Goal: Transaction & Acquisition: Download file/media

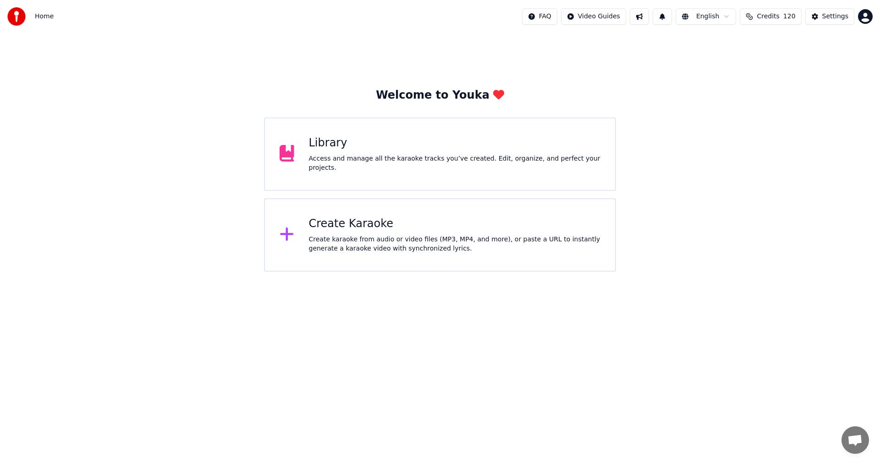
click at [371, 161] on div "Access and manage all the karaoke tracks you’ve created. Edit, organize, and pe…" at bounding box center [455, 163] width 292 height 18
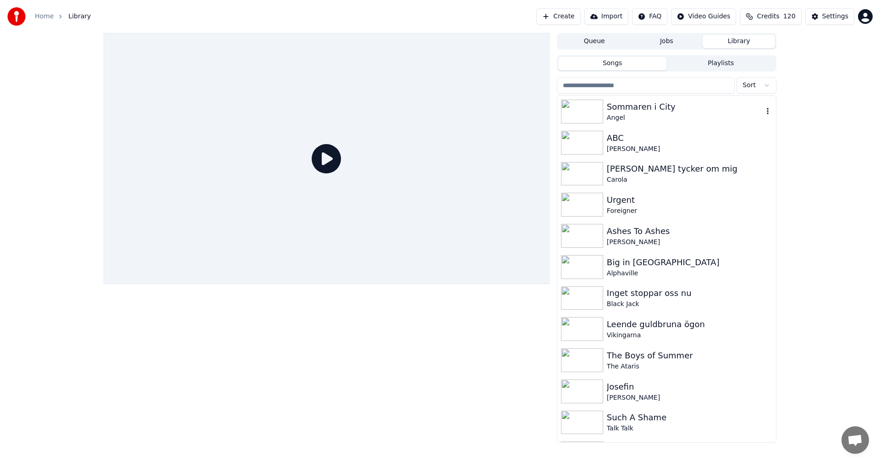
click at [624, 106] on div "Sommaren i City" at bounding box center [685, 106] width 156 height 13
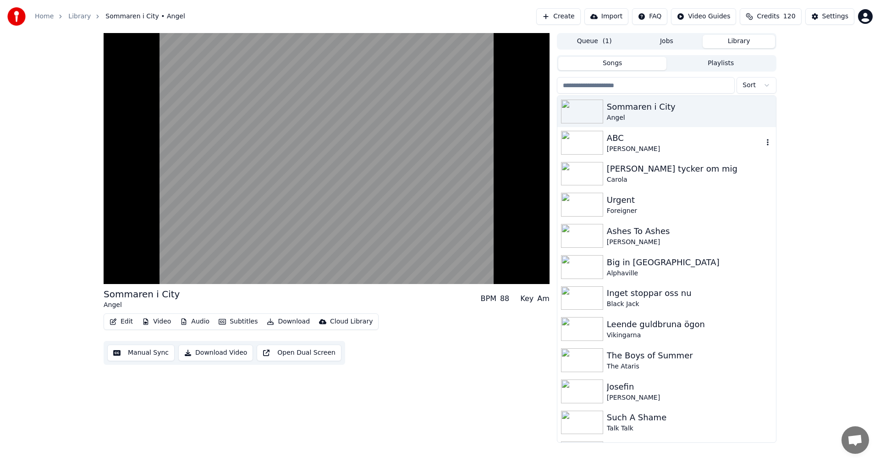
click at [611, 141] on div "ABC" at bounding box center [685, 138] width 156 height 13
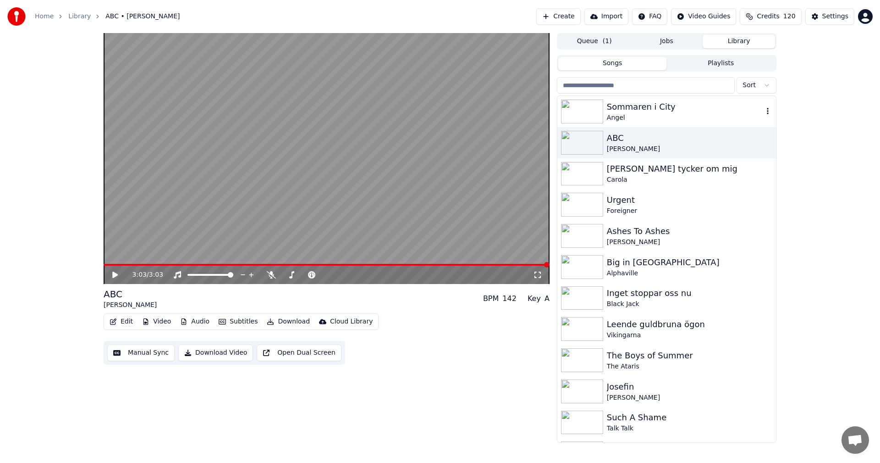
click at [637, 110] on div "Sommaren i City" at bounding box center [685, 106] width 156 height 13
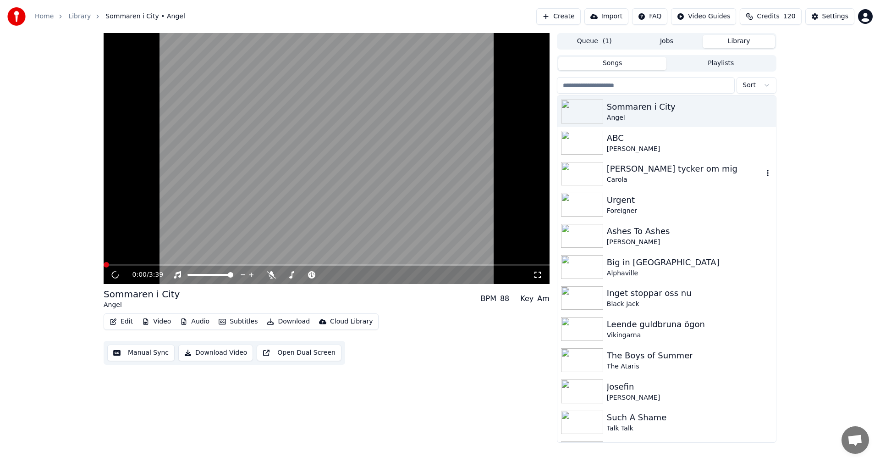
click at [641, 170] on div "[PERSON_NAME] tycker om mig" at bounding box center [685, 168] width 156 height 13
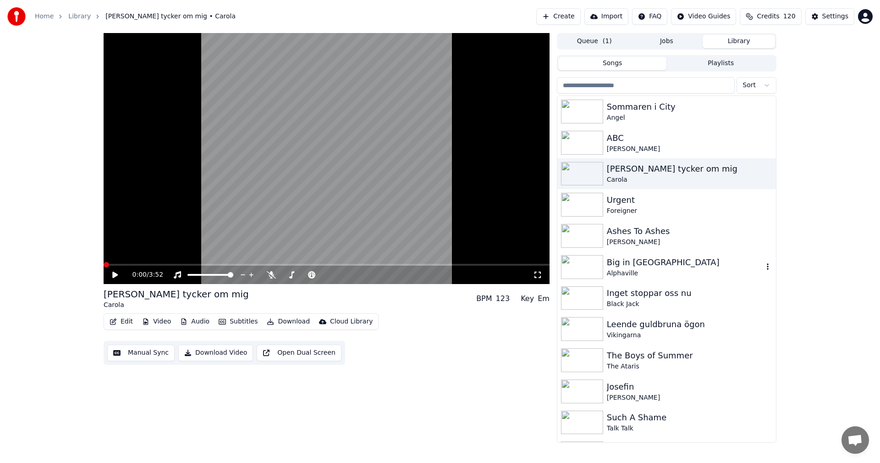
click at [624, 261] on div "Big in [GEOGRAPHIC_DATA]" at bounding box center [685, 262] width 156 height 13
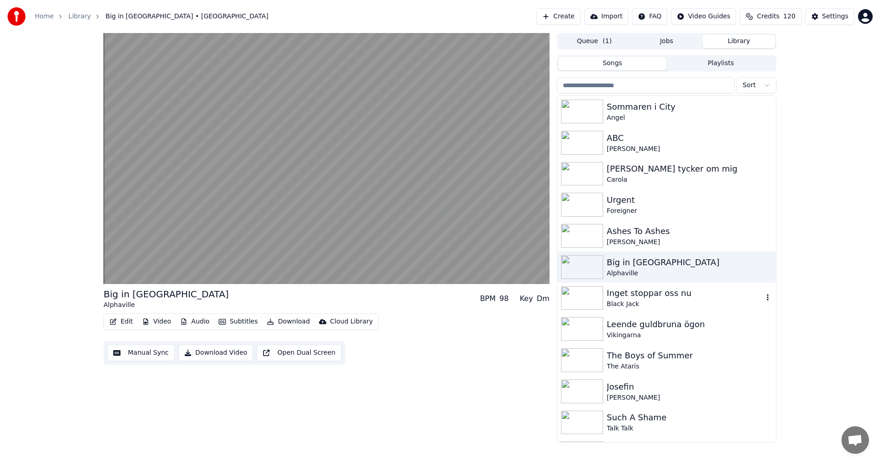
click at [629, 295] on div "Inget stoppar oss nu" at bounding box center [685, 293] width 156 height 13
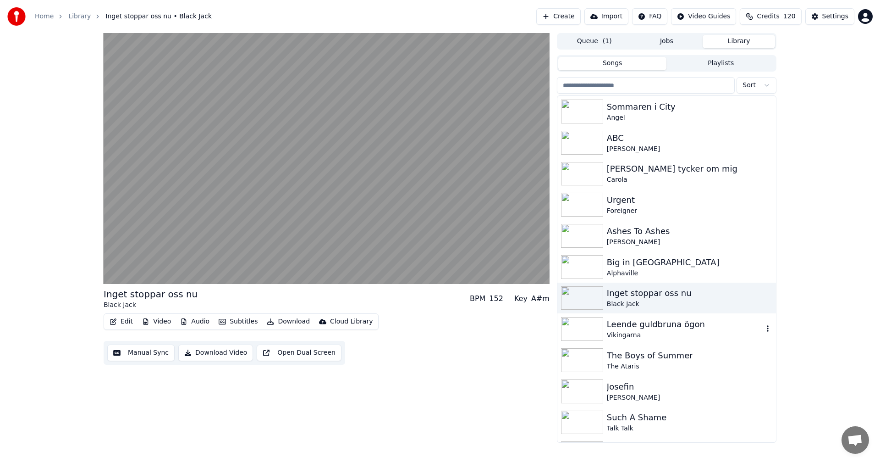
click at [640, 341] on div "Leende guldbruna ögon Vikingarna" at bounding box center [667, 328] width 219 height 31
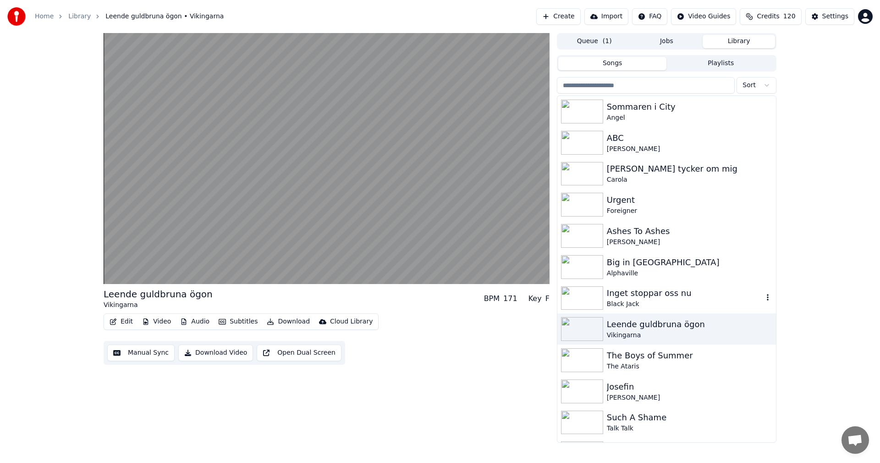
click at [651, 307] on div "Black Jack" at bounding box center [685, 303] width 156 height 9
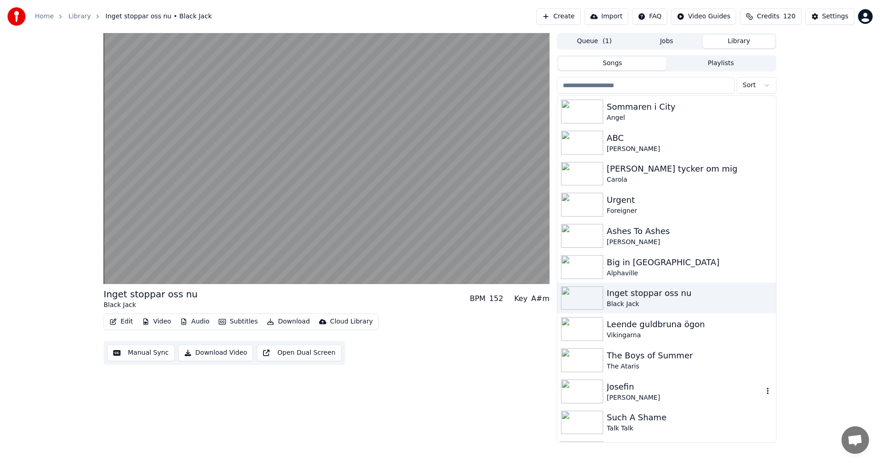
click at [641, 385] on div "Josefin" at bounding box center [685, 386] width 156 height 13
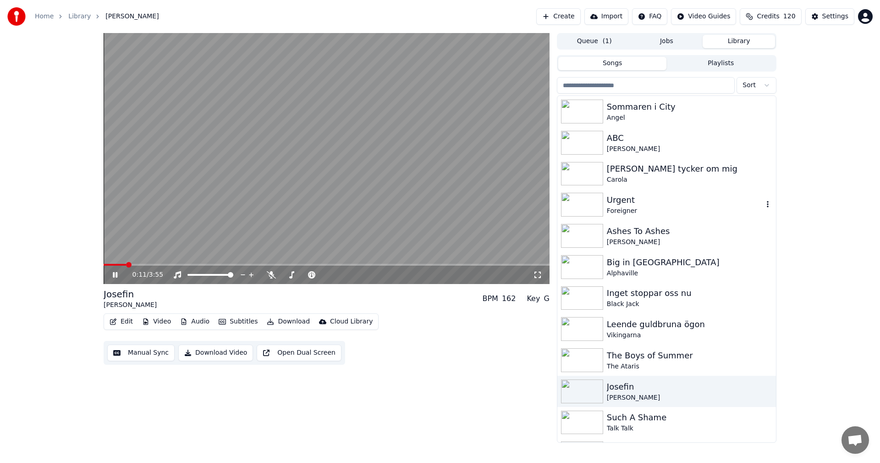
click at [643, 210] on div "Foreigner" at bounding box center [685, 210] width 156 height 9
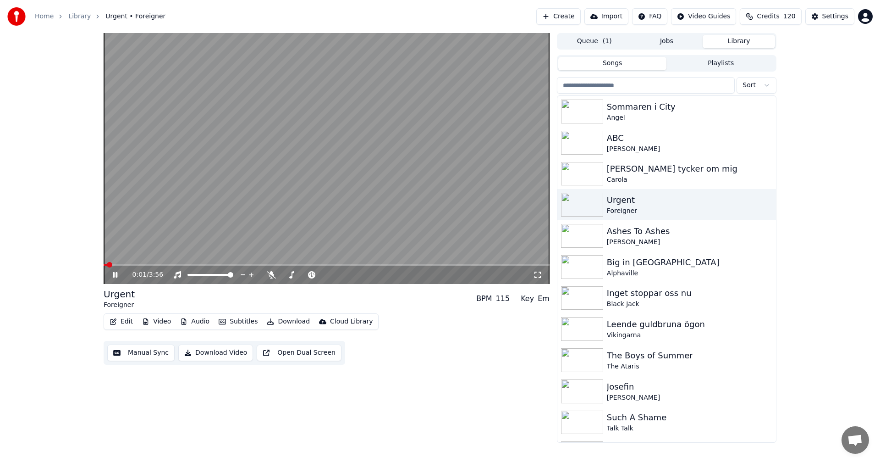
click at [140, 262] on video at bounding box center [327, 158] width 446 height 251
click at [146, 264] on span at bounding box center [327, 265] width 446 height 2
click at [118, 275] on icon at bounding box center [115, 274] width 6 height 6
click at [248, 262] on video at bounding box center [327, 158] width 446 height 251
click at [249, 264] on span at bounding box center [327, 265] width 446 height 2
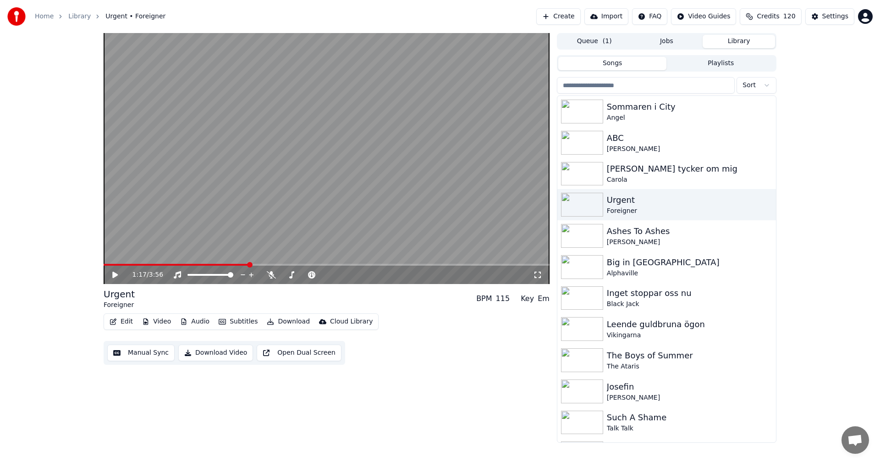
click at [117, 272] on icon at bounding box center [122, 274] width 22 height 7
click at [654, 182] on div "Carola" at bounding box center [685, 179] width 156 height 9
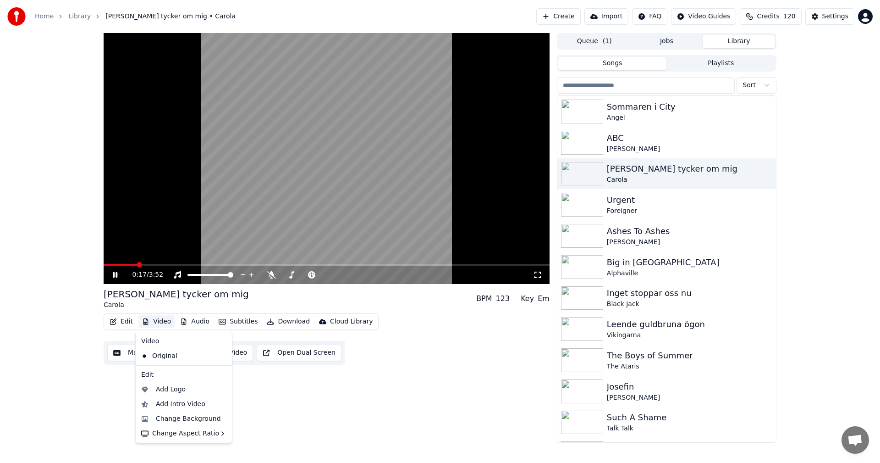
click at [156, 315] on button "Video" at bounding box center [156, 321] width 36 height 13
click at [208, 425] on div "Change Background" at bounding box center [184, 418] width 93 height 15
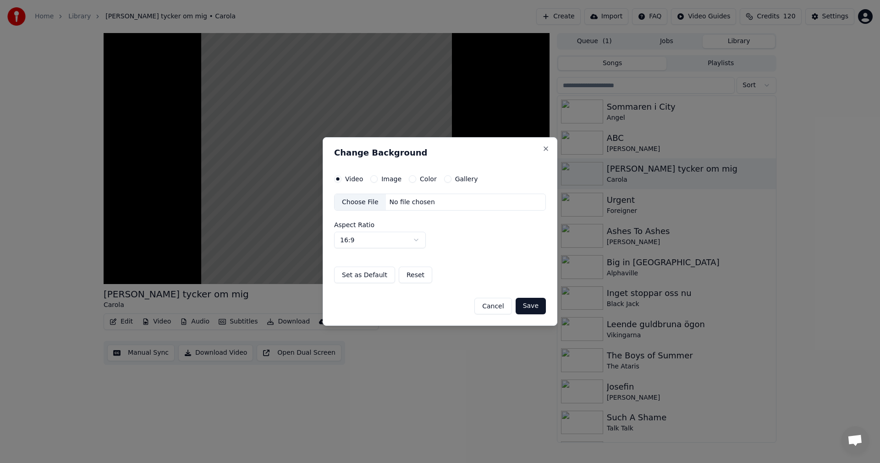
click at [448, 180] on div "Gallery" at bounding box center [461, 178] width 34 height 7
click at [446, 179] on button "Gallery" at bounding box center [447, 178] width 7 height 7
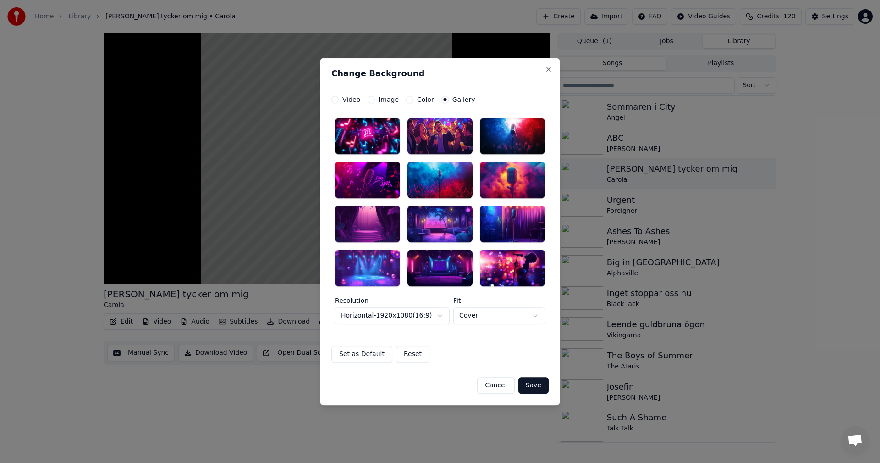
click at [498, 197] on div at bounding box center [512, 180] width 65 height 37
click at [531, 384] on button "Save" at bounding box center [534, 385] width 30 height 17
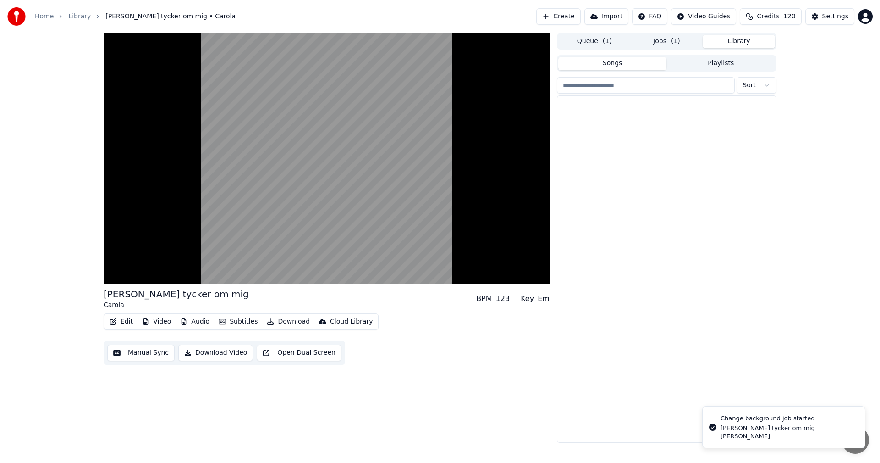
click at [732, 40] on button "Library" at bounding box center [739, 41] width 72 height 13
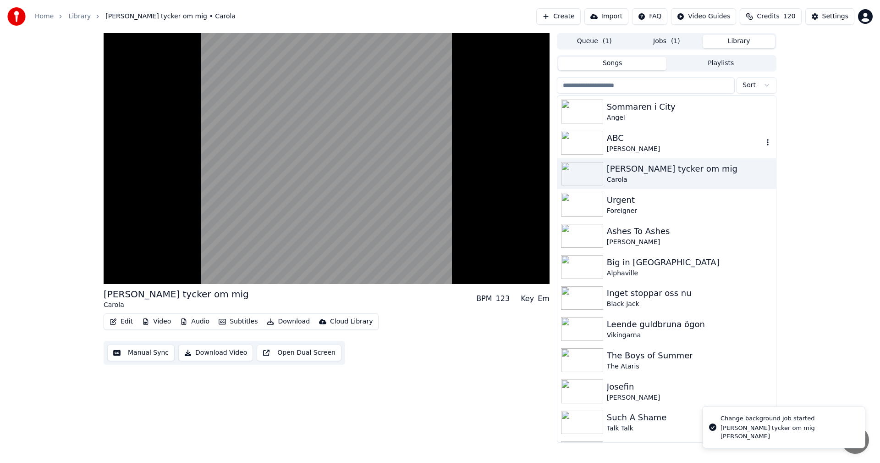
click at [660, 138] on div "ABC" at bounding box center [685, 138] width 156 height 13
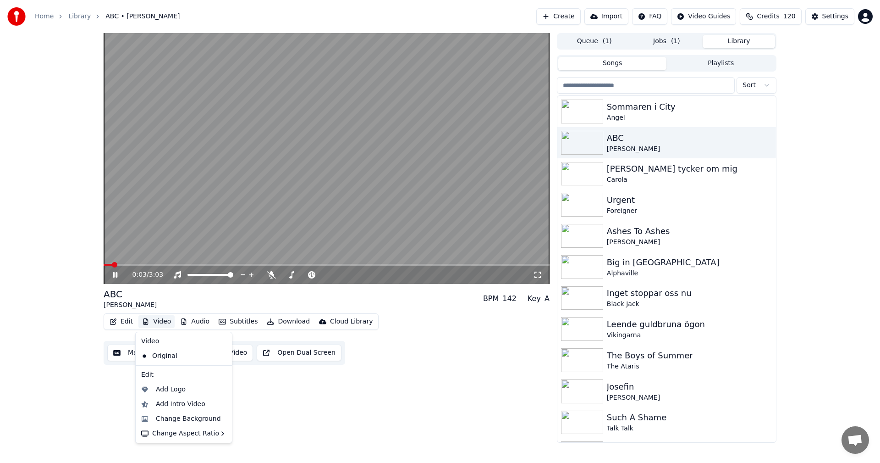
click at [163, 321] on button "Video" at bounding box center [156, 321] width 36 height 13
click at [185, 420] on div "Change Background" at bounding box center [188, 418] width 65 height 9
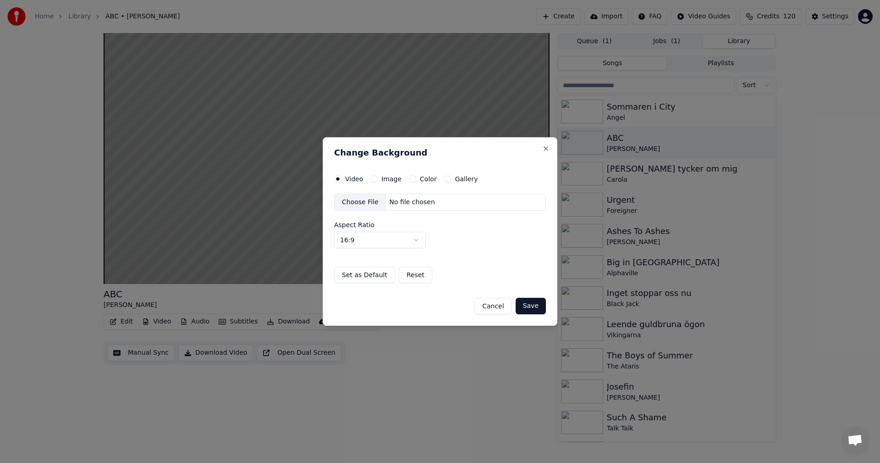
click at [444, 181] on button "Gallery" at bounding box center [447, 178] width 7 height 7
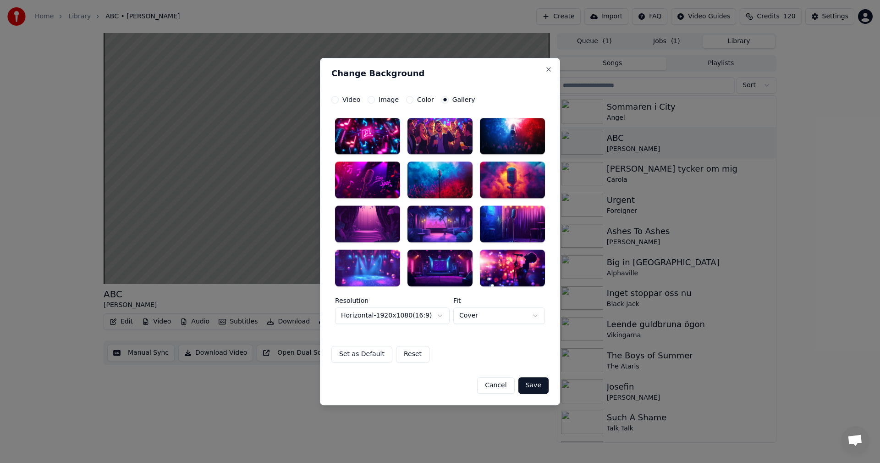
click at [509, 239] on div at bounding box center [512, 224] width 65 height 37
click at [538, 387] on button "Save" at bounding box center [534, 385] width 30 height 17
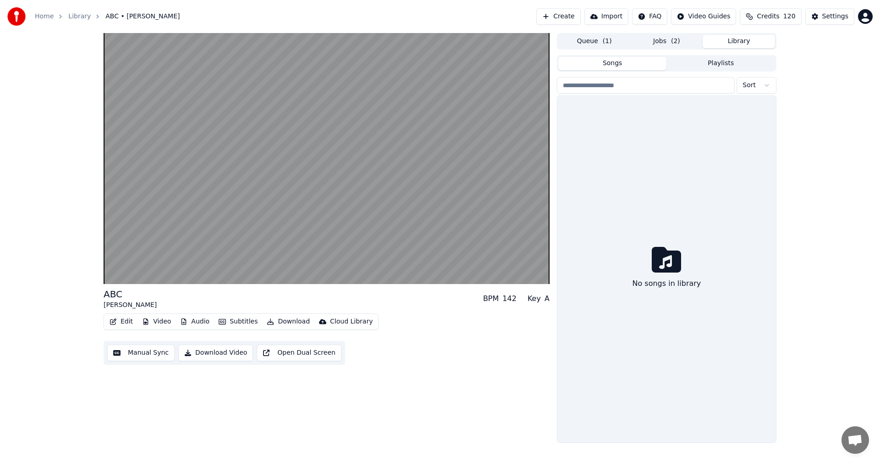
click at [739, 42] on button "Library" at bounding box center [739, 41] width 72 height 13
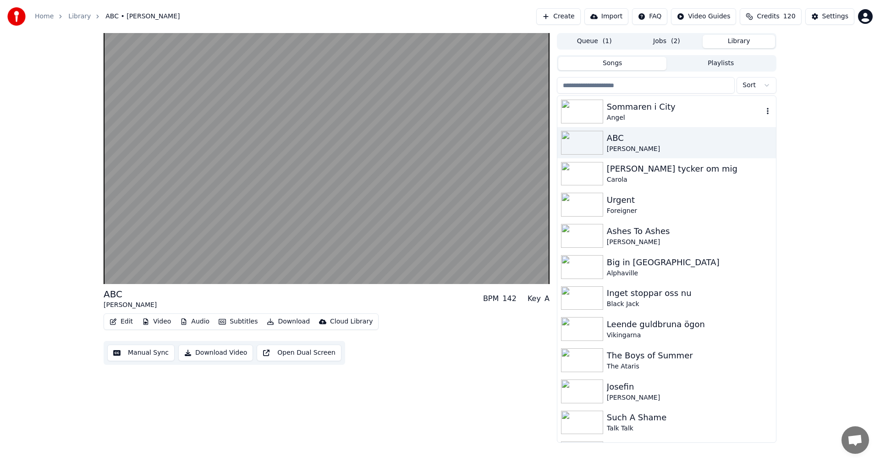
click at [691, 105] on div "Sommaren i City" at bounding box center [685, 106] width 156 height 13
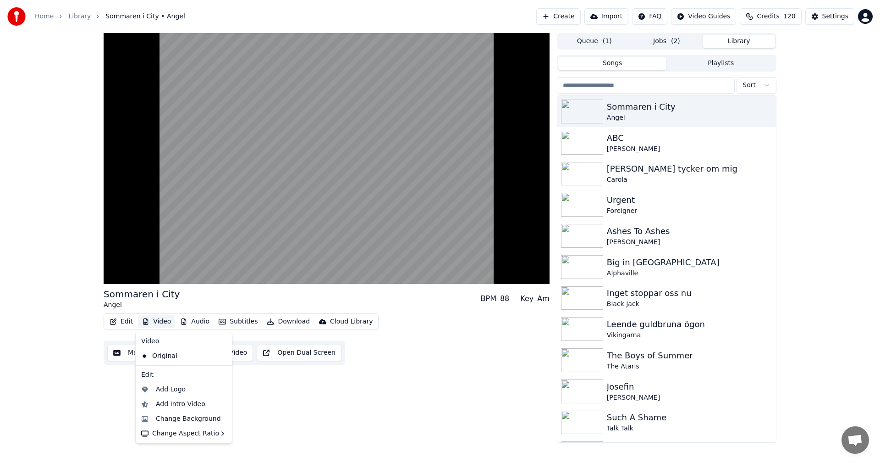
click at [157, 323] on button "Video" at bounding box center [156, 321] width 36 height 13
click at [183, 416] on div "Change Background" at bounding box center [188, 418] width 65 height 9
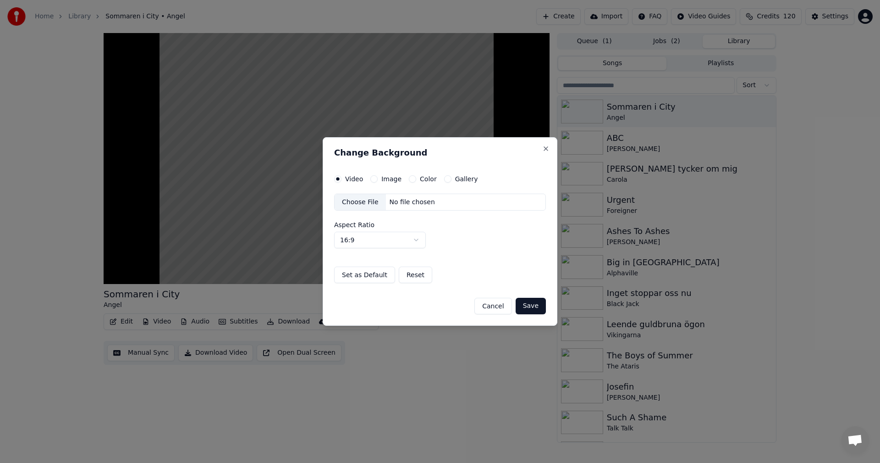
click at [445, 181] on button "Gallery" at bounding box center [447, 178] width 7 height 7
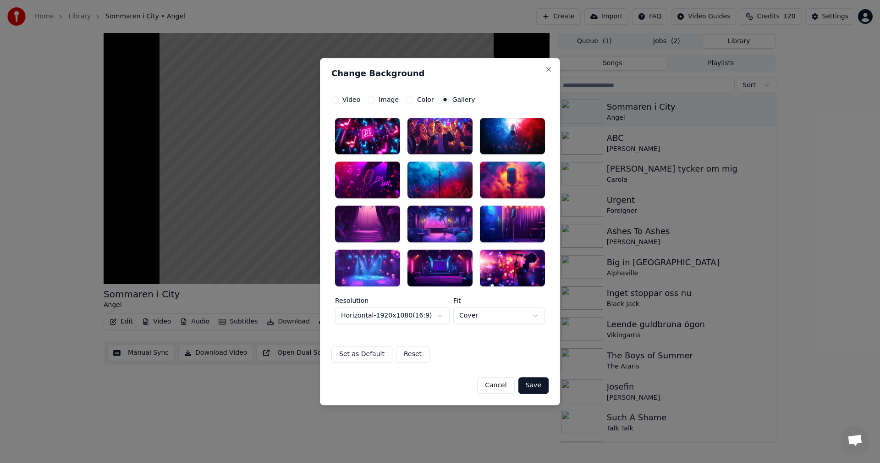
click at [381, 188] on div at bounding box center [367, 180] width 65 height 37
click at [372, 136] on div at bounding box center [367, 136] width 65 height 37
click at [450, 141] on div at bounding box center [440, 136] width 65 height 37
click at [511, 260] on div at bounding box center [512, 267] width 65 height 37
click at [535, 384] on button "Save" at bounding box center [534, 385] width 30 height 17
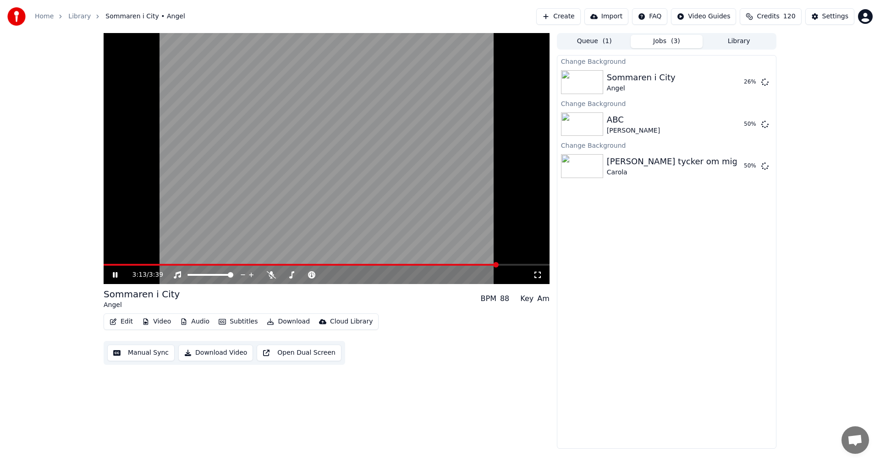
click at [110, 280] on div "3:13 / 3:39" at bounding box center [327, 274] width 446 height 18
click at [116, 273] on icon at bounding box center [115, 275] width 5 height 6
click at [601, 41] on button "Queue ( 1 )" at bounding box center [595, 41] width 72 height 13
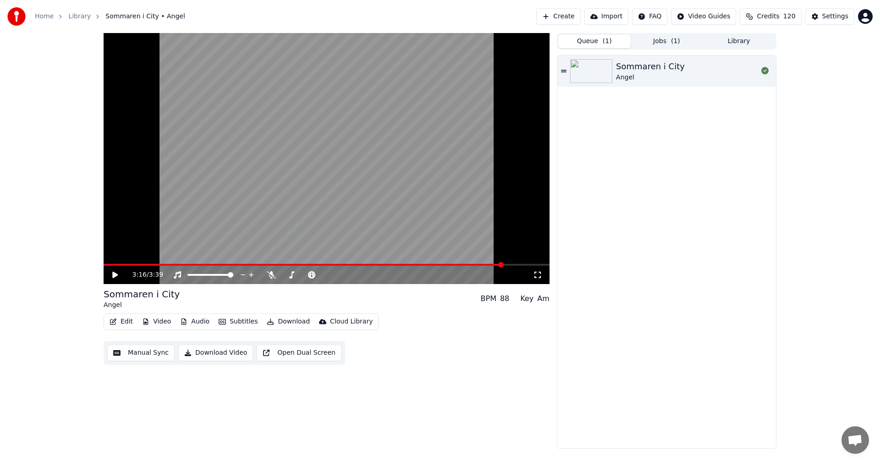
click at [655, 41] on button "Jobs ( 1 )" at bounding box center [667, 41] width 72 height 13
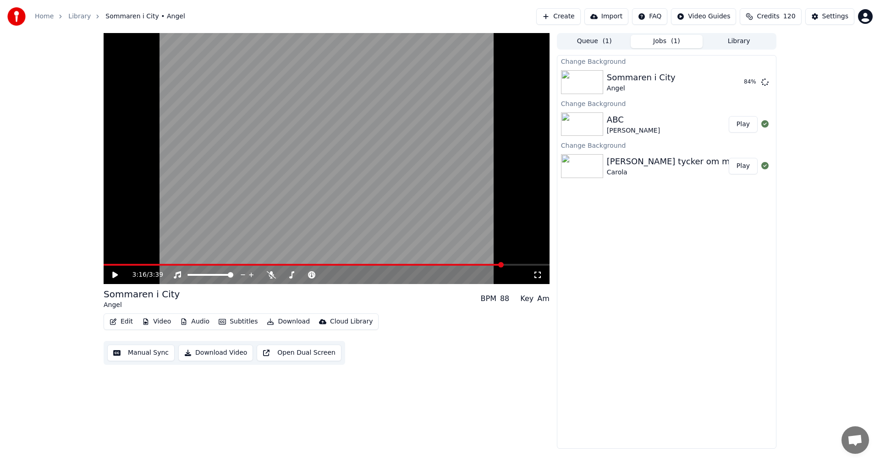
click at [673, 168] on div "Carola" at bounding box center [672, 172] width 131 height 9
click at [738, 169] on button "Play" at bounding box center [743, 166] width 29 height 17
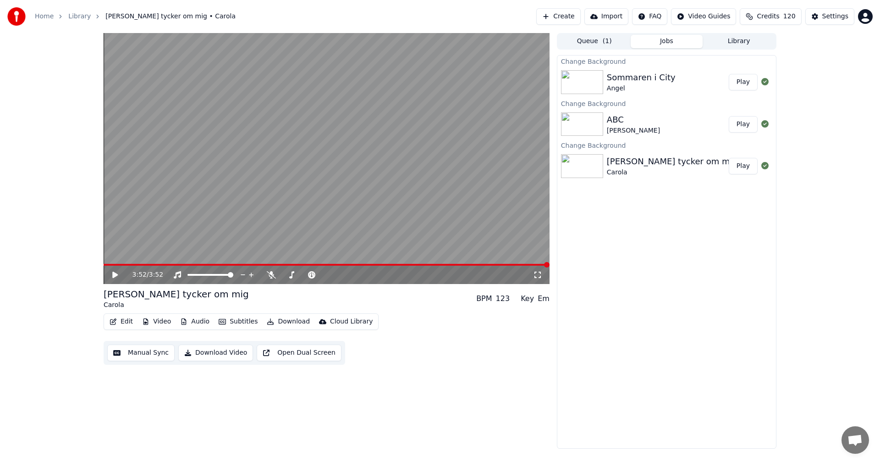
click at [748, 44] on button "Library" at bounding box center [739, 41] width 72 height 13
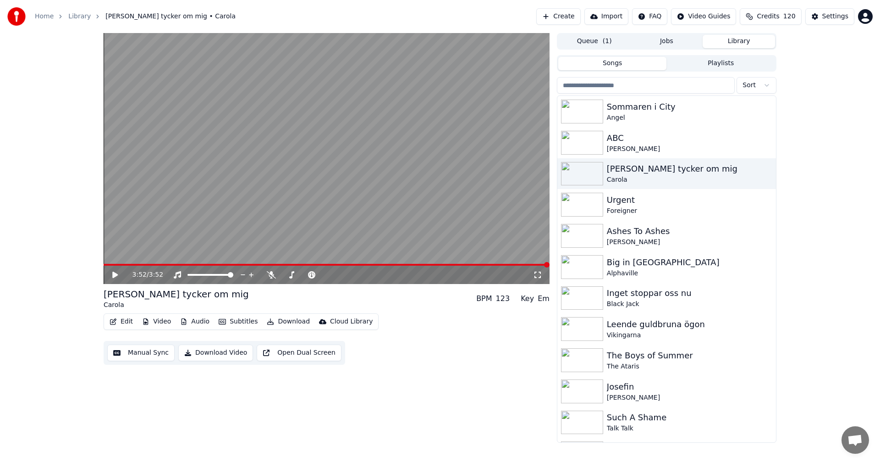
click at [785, 23] on button "Credits 120" at bounding box center [770, 16] width 61 height 17
click at [780, 17] on span "Credits" at bounding box center [768, 16] width 22 height 9
click at [780, 19] on span "Credits" at bounding box center [768, 16] width 22 height 9
click at [785, 102] on button "Refresh" at bounding box center [776, 110] width 47 height 17
click at [659, 89] on input "search" at bounding box center [646, 85] width 178 height 17
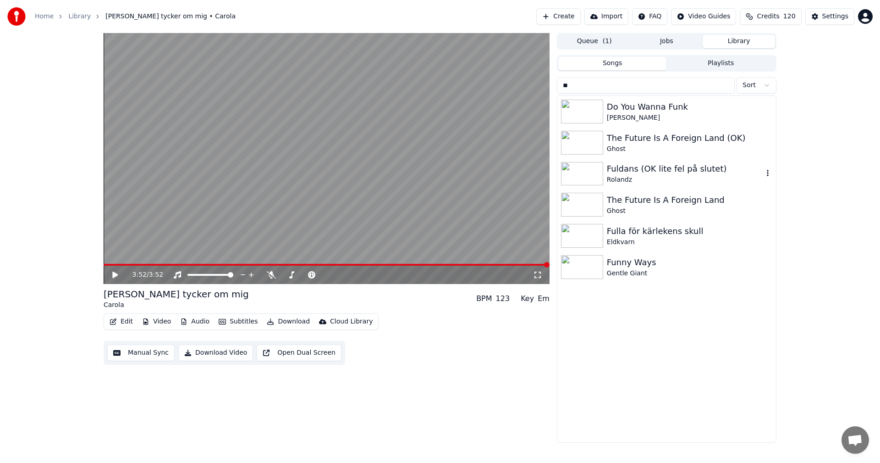
type input "**"
click at [652, 165] on div "Fuldans (OK lite fel på slutet)" at bounding box center [685, 168] width 156 height 13
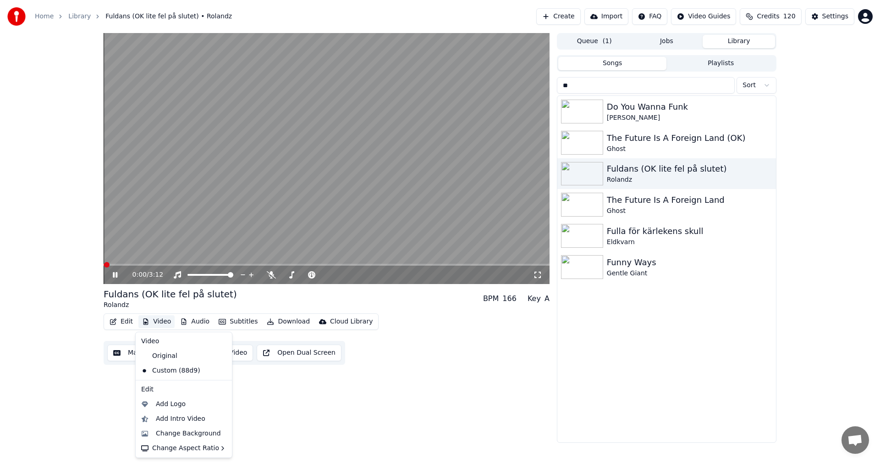
click at [164, 320] on button "Video" at bounding box center [156, 321] width 36 height 13
click at [177, 358] on div "Original" at bounding box center [177, 355] width 79 height 15
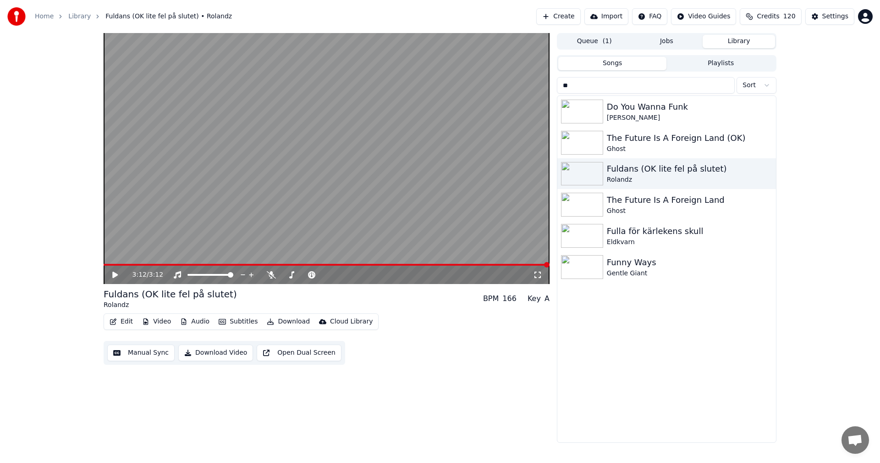
click at [733, 42] on button "Library" at bounding box center [739, 41] width 72 height 13
click at [670, 40] on button "Jobs" at bounding box center [667, 41] width 72 height 13
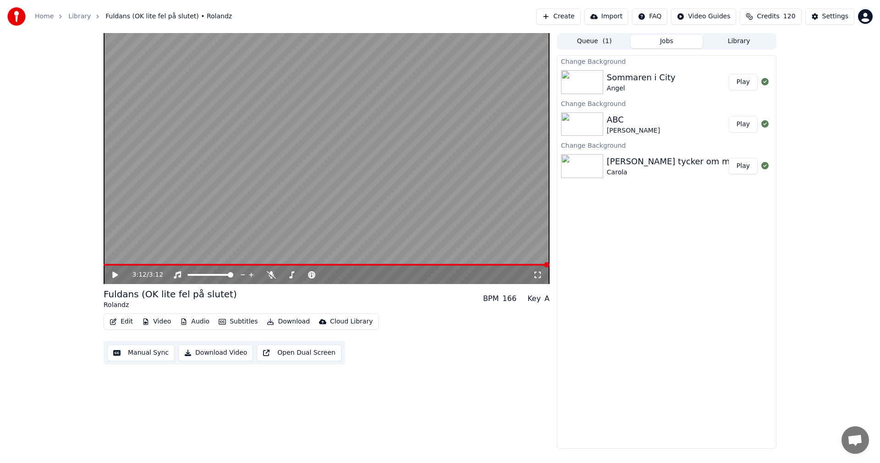
click at [732, 42] on button "Library" at bounding box center [739, 41] width 72 height 13
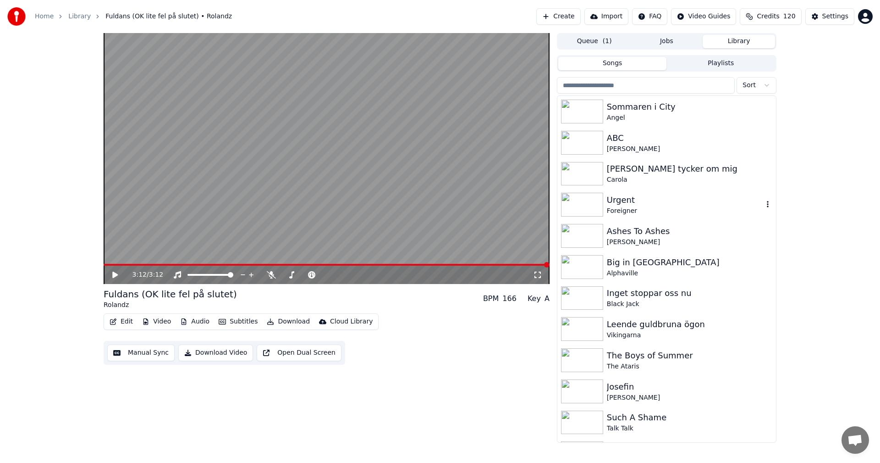
click at [623, 205] on div "Urgent" at bounding box center [685, 200] width 156 height 13
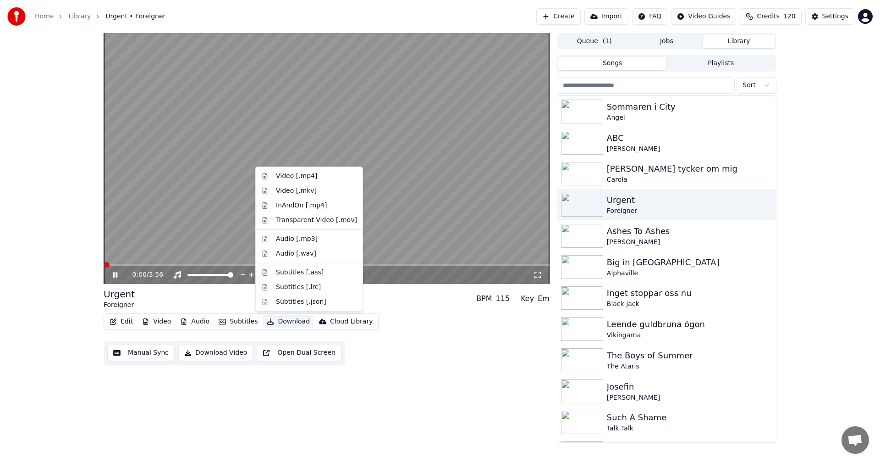
click at [283, 325] on button "Download" at bounding box center [288, 321] width 50 height 13
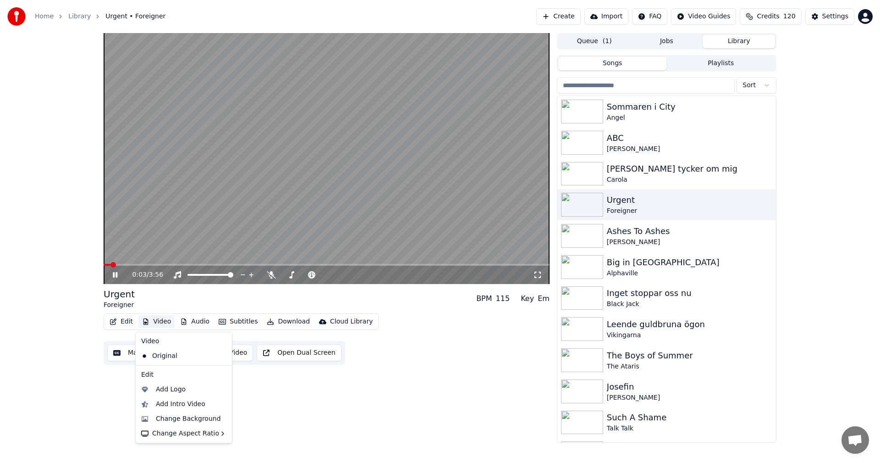
click at [152, 321] on button "Video" at bounding box center [156, 321] width 36 height 13
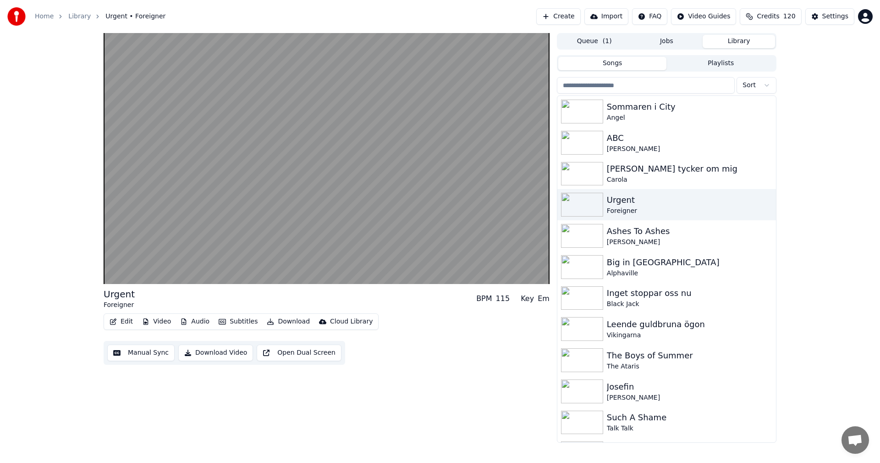
click at [152, 321] on button "Video" at bounding box center [156, 321] width 36 height 13
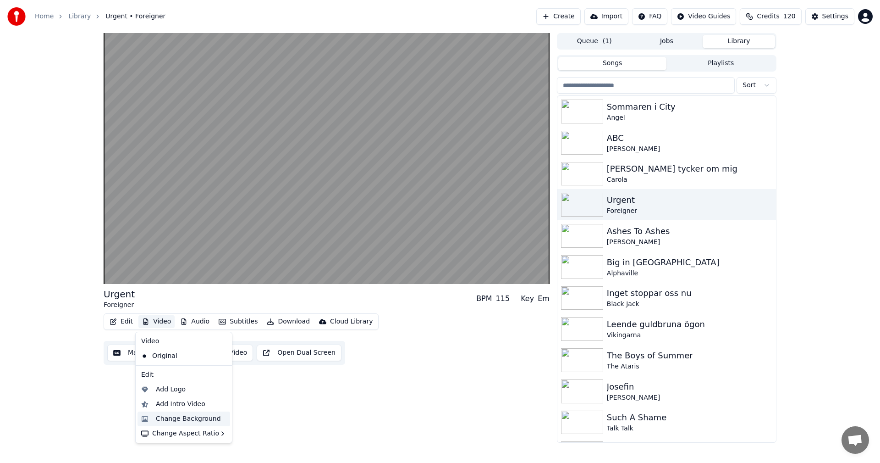
click at [167, 414] on div "Change Background" at bounding box center [188, 418] width 65 height 9
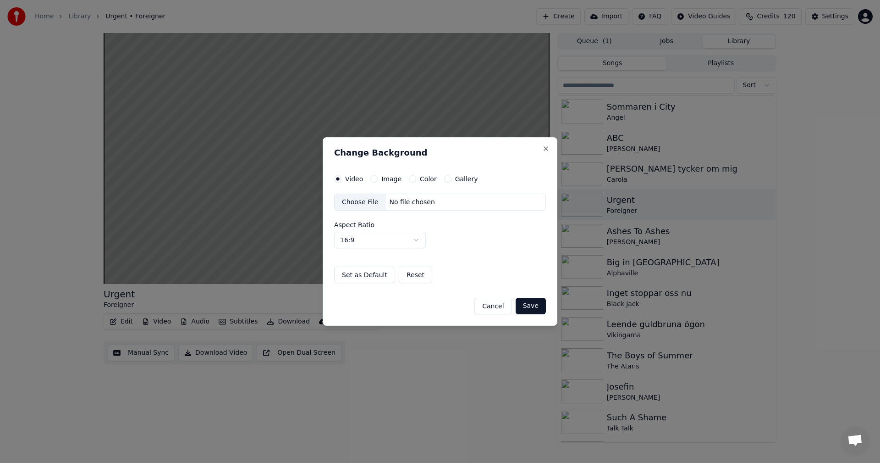
click at [444, 180] on button "Gallery" at bounding box center [447, 178] width 7 height 7
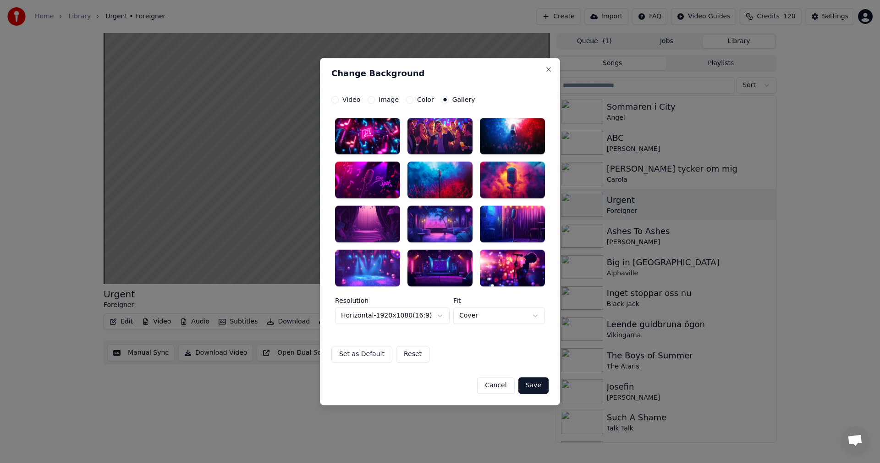
click at [510, 178] on div at bounding box center [512, 180] width 65 height 37
click at [530, 384] on button "Save" at bounding box center [534, 385] width 30 height 17
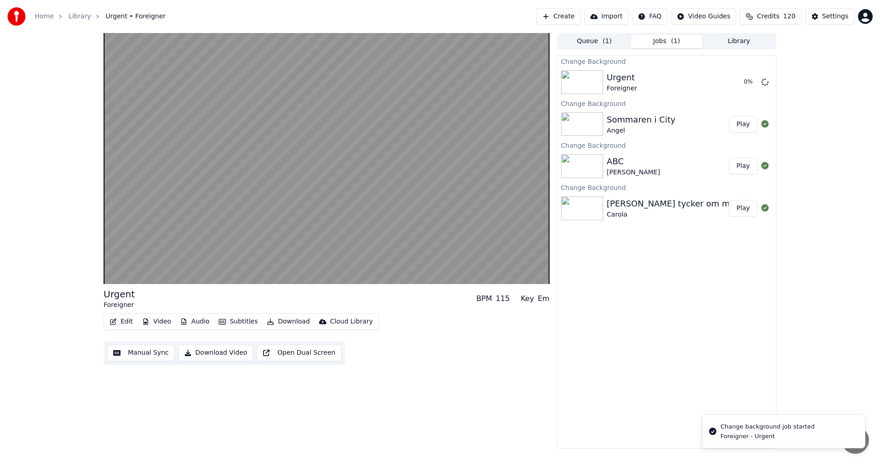
click at [761, 45] on button "Library" at bounding box center [739, 41] width 72 height 13
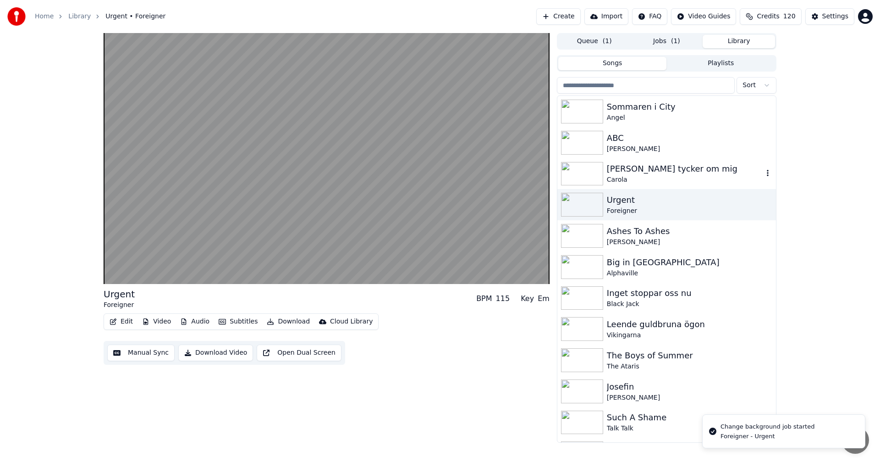
click at [685, 168] on div "[PERSON_NAME] tycker om mig" at bounding box center [685, 168] width 156 height 13
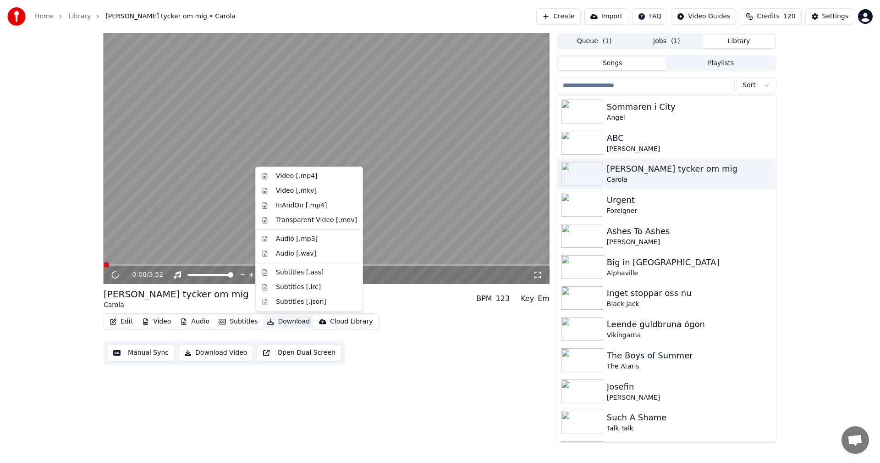
click at [300, 322] on button "Download" at bounding box center [288, 321] width 50 height 13
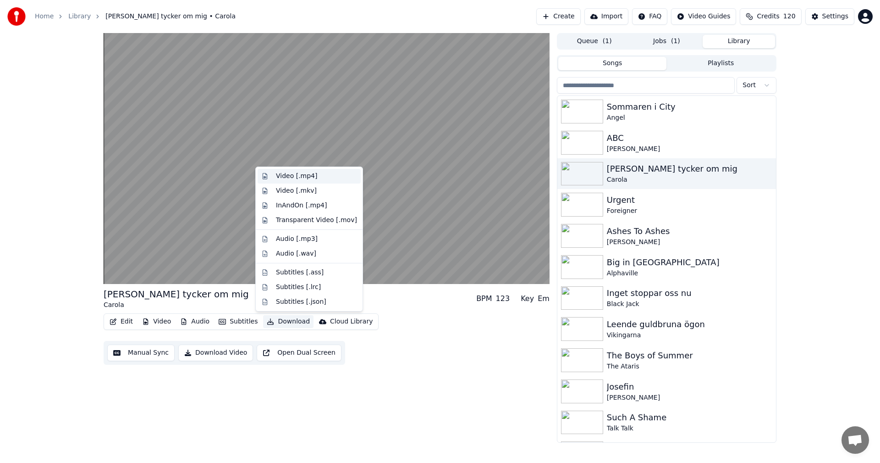
click at [327, 180] on div "Video [.mp4]" at bounding box center [316, 175] width 81 height 9
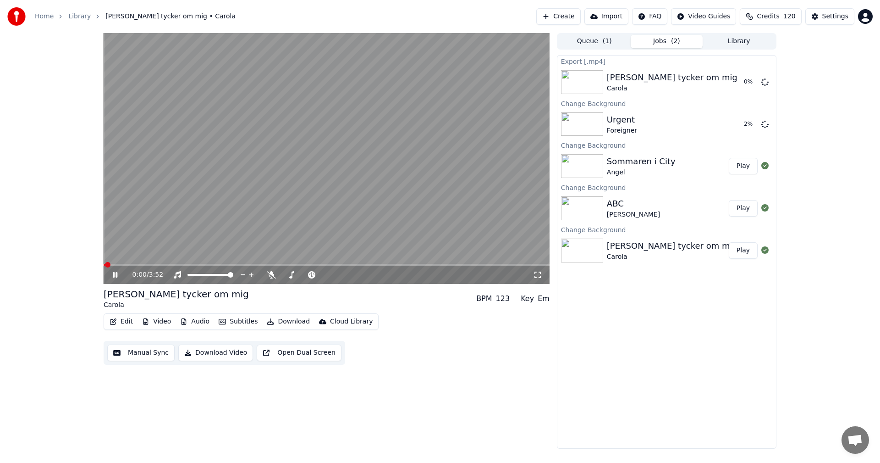
click at [745, 35] on button "Library" at bounding box center [739, 41] width 72 height 13
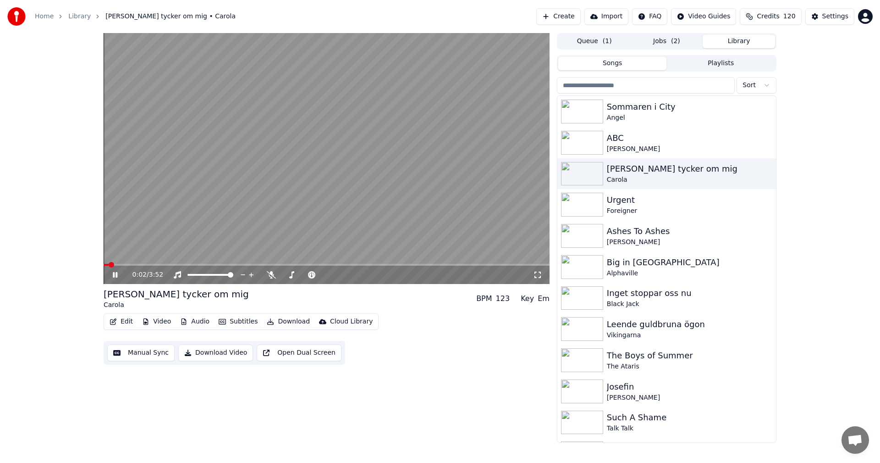
click at [738, 44] on button "Library" at bounding box center [739, 41] width 72 height 13
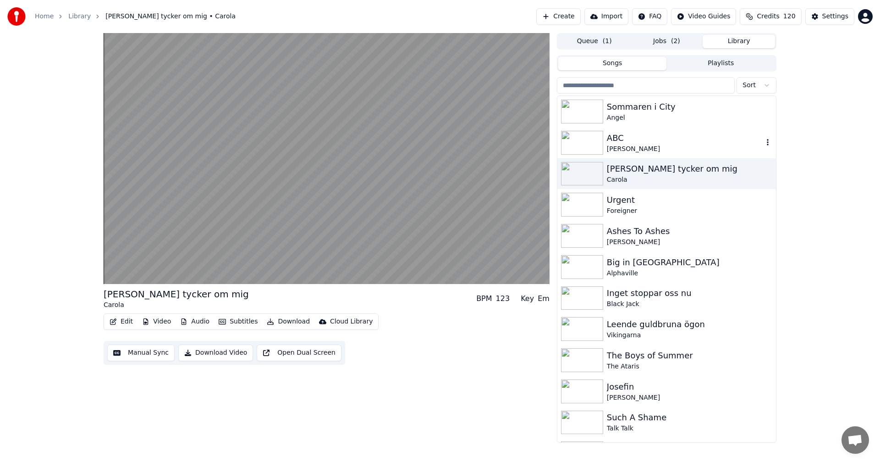
click at [653, 133] on div "ABC" at bounding box center [685, 138] width 156 height 13
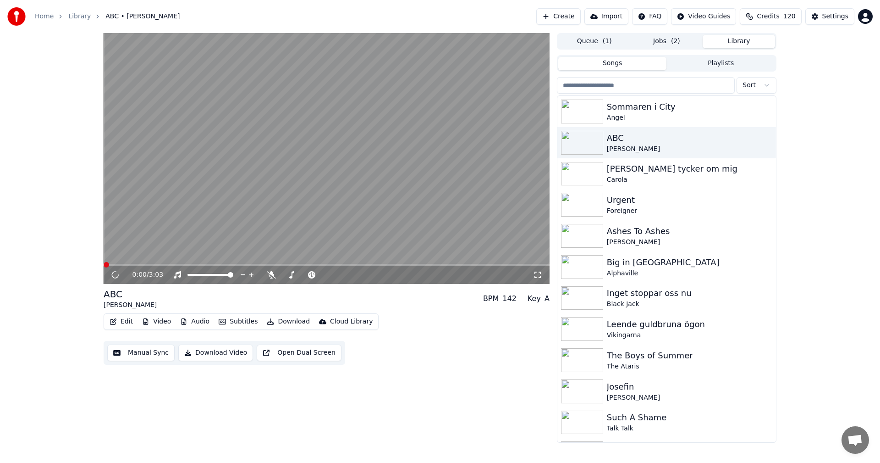
click at [288, 327] on button "Download" at bounding box center [288, 321] width 50 height 13
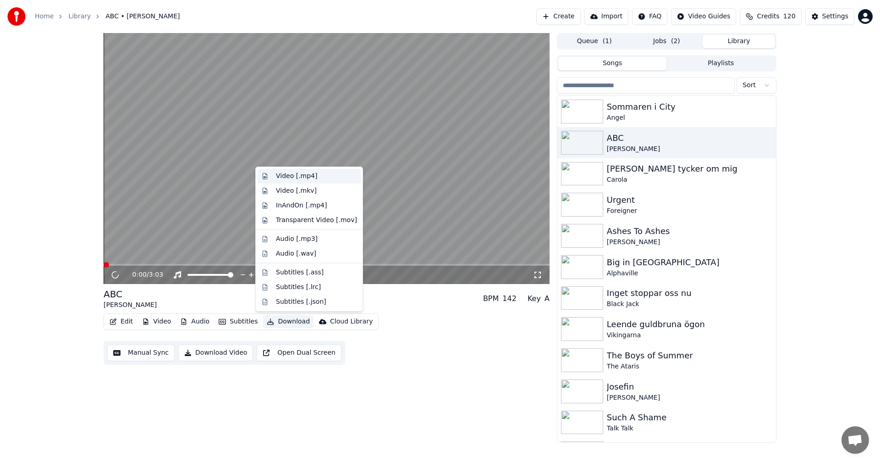
click at [321, 177] on div "Video [.mp4]" at bounding box center [316, 175] width 81 height 9
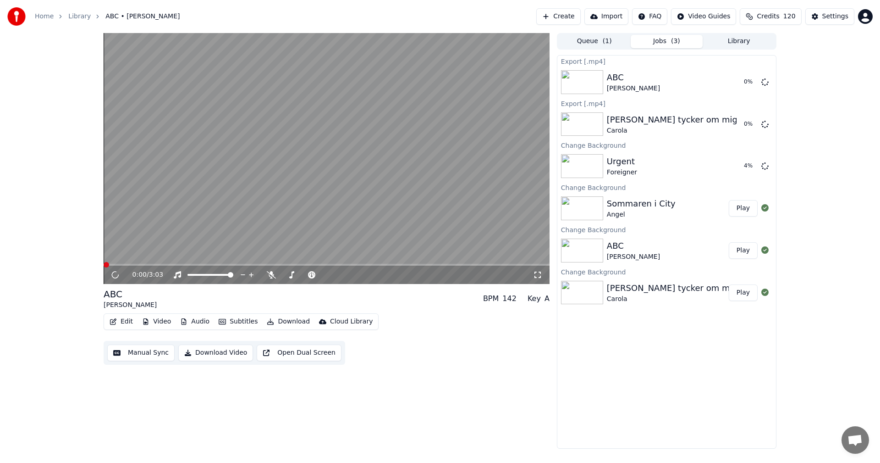
click at [745, 45] on button "Library" at bounding box center [739, 41] width 72 height 13
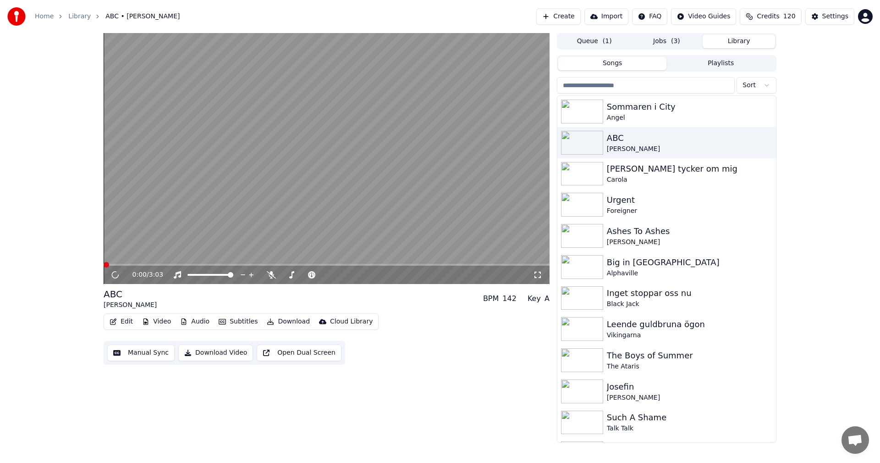
click at [743, 40] on button "Library" at bounding box center [739, 41] width 72 height 13
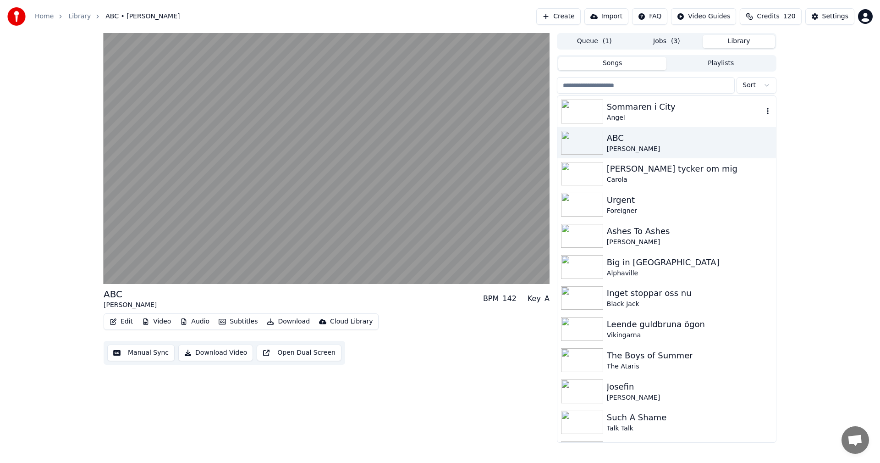
click at [664, 105] on div "Sommaren i City" at bounding box center [685, 106] width 156 height 13
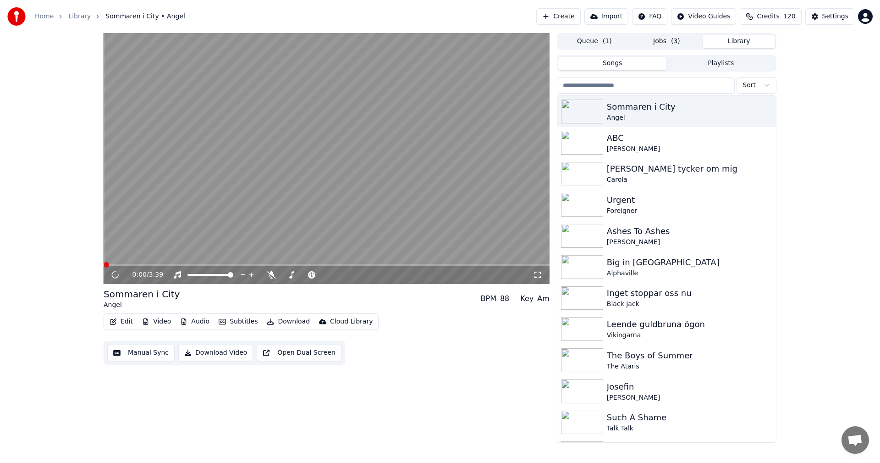
click at [290, 315] on button "Download" at bounding box center [288, 321] width 50 height 13
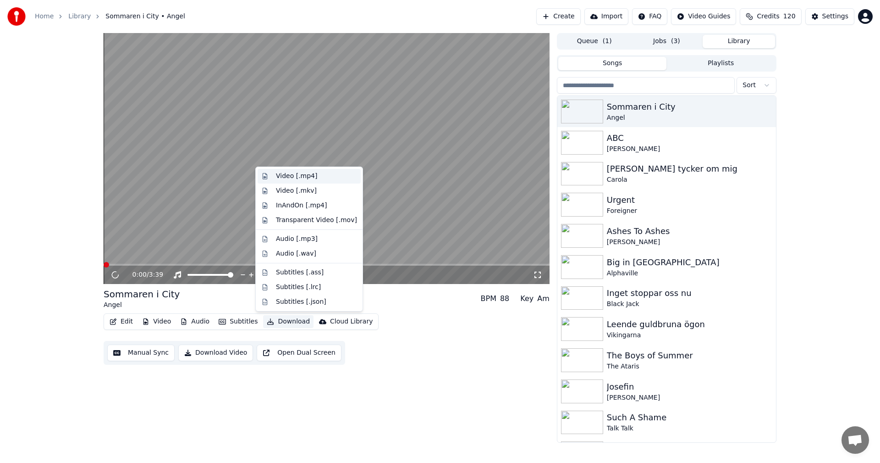
click at [328, 177] on div "Video [.mp4]" at bounding box center [316, 175] width 81 height 9
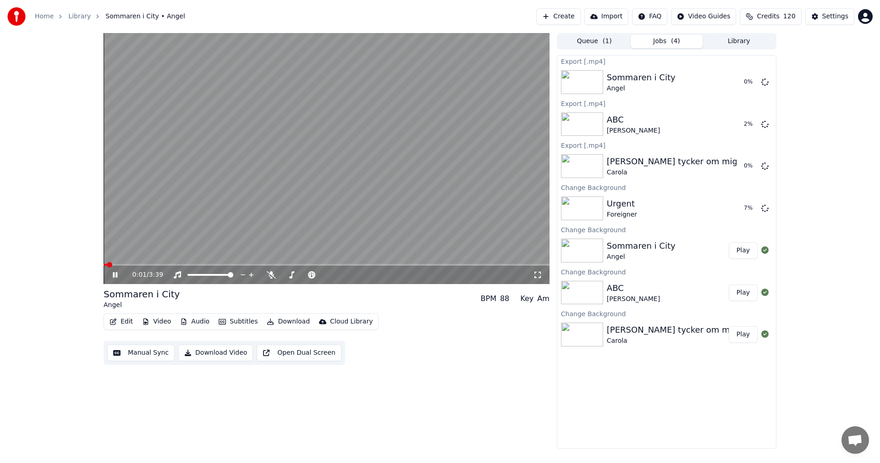
click at [117, 276] on icon at bounding box center [115, 275] width 5 height 6
